Goal: Information Seeking & Learning: Learn about a topic

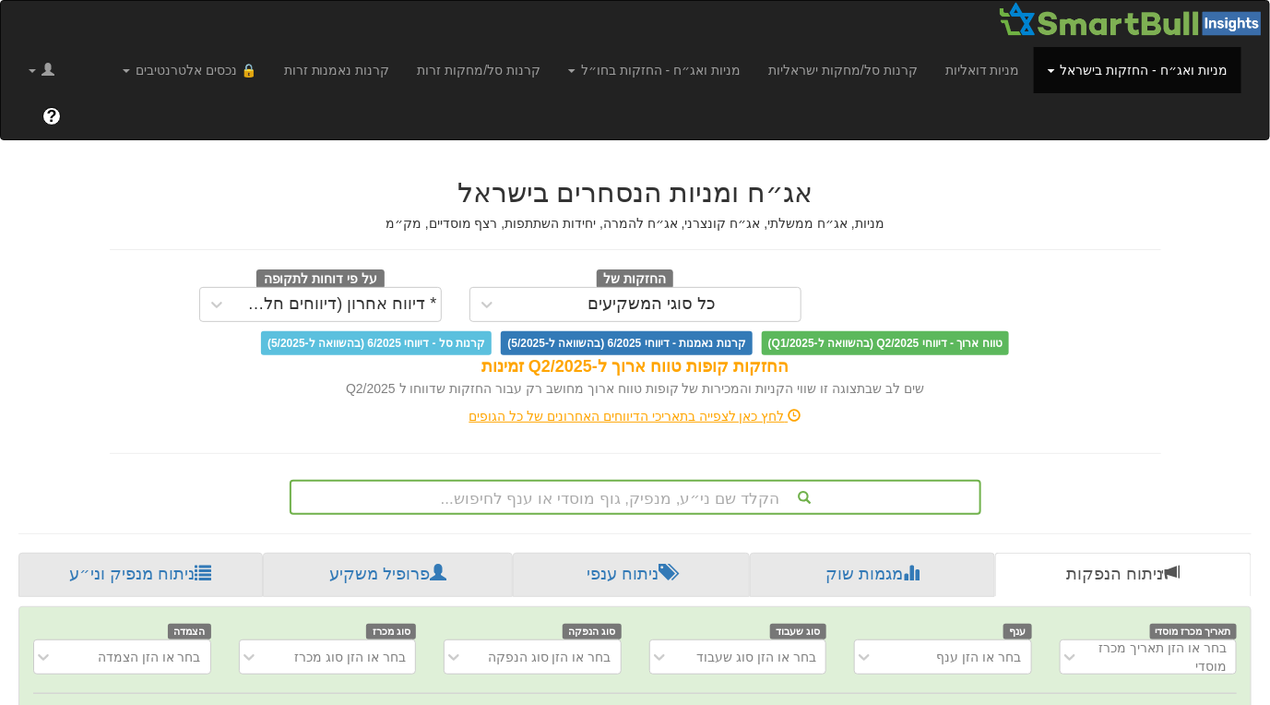
scroll to position [0, 13]
click at [628, 480] on div "הקלד שם ני״ע, מנפיק, גוף מוסדי או ענף לחיפוש..." at bounding box center [636, 497] width 692 height 35
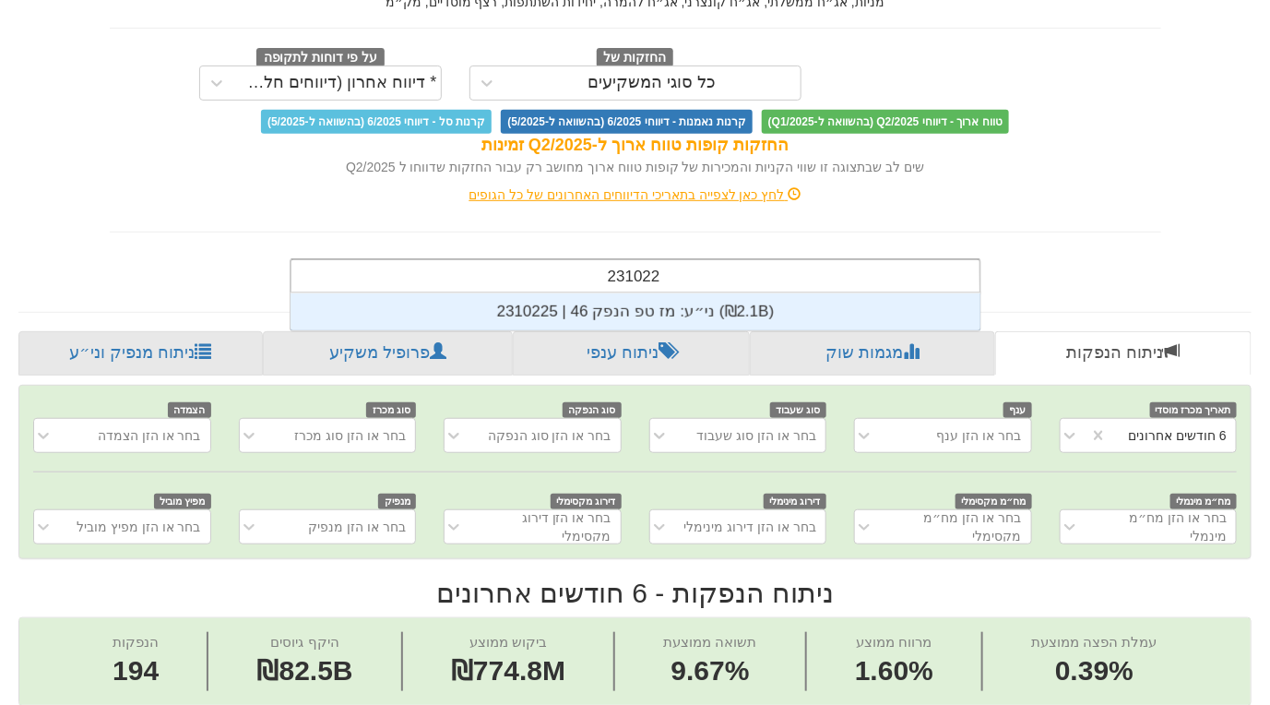
scroll to position [37, 0]
type input "2310225"
click at [669, 293] on div "ני״ע: ‏מז טפ הנפק 46 | 2310225 ‎(₪2.1B)‎" at bounding box center [635, 311] width 690 height 37
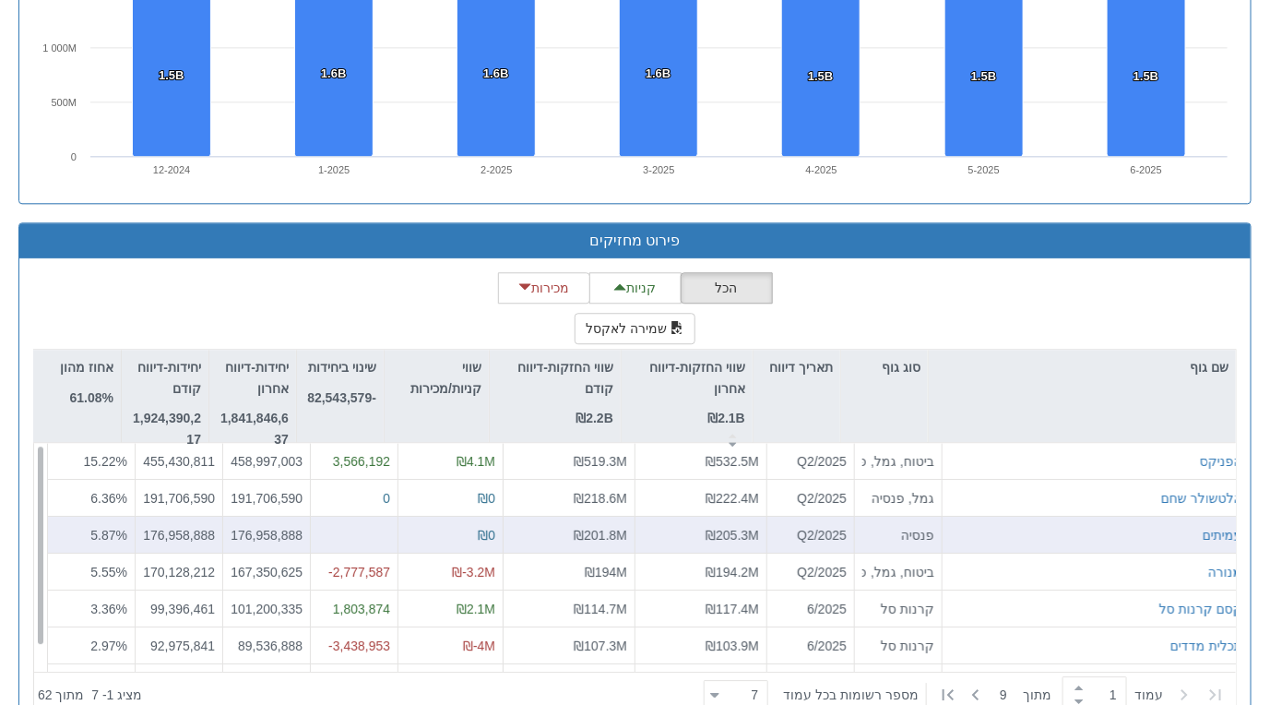
scroll to position [1522, 0]
